Goal: Information Seeking & Learning: Check status

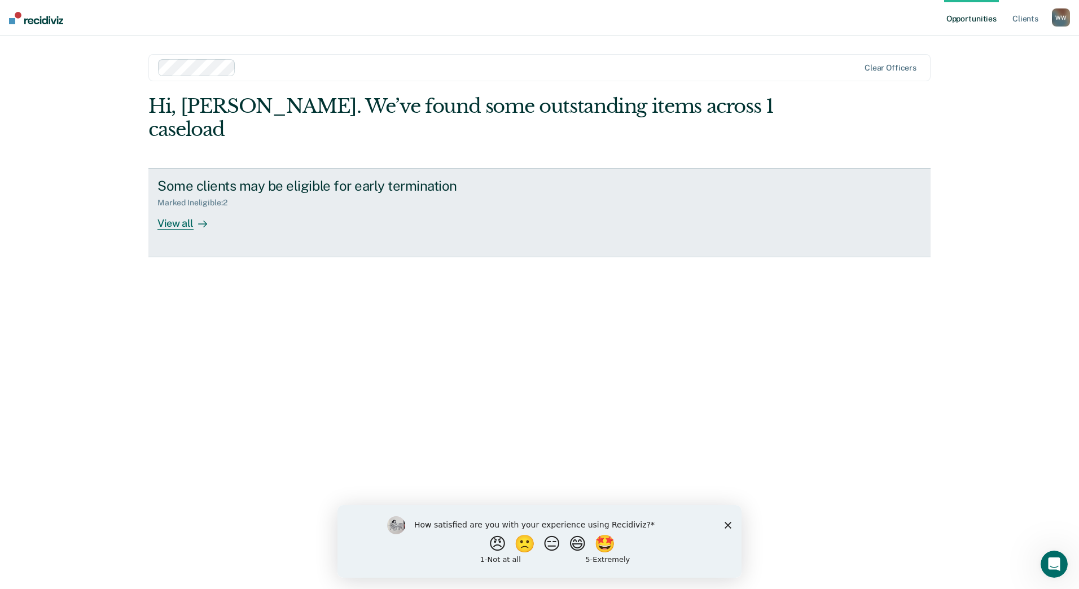
click at [191, 208] on div "View all" at bounding box center [188, 219] width 63 height 22
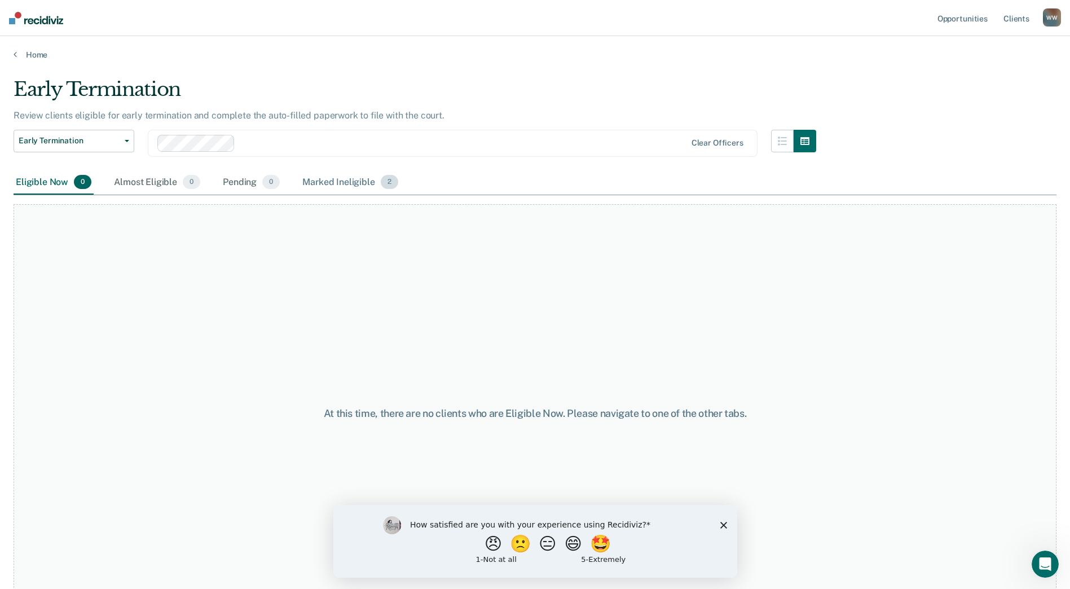
click at [366, 181] on div "Marked Ineligible 2" at bounding box center [350, 182] width 100 height 25
